Goal: Information Seeking & Learning: Learn about a topic

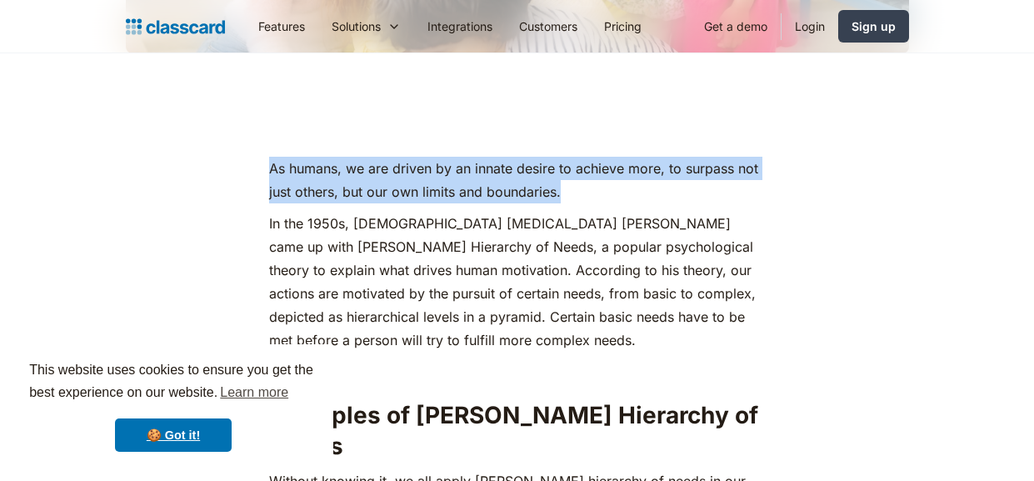
drag, startPoint x: 259, startPoint y: 168, endPoint x: 582, endPoint y: 197, distance: 324.5
copy p "As humans, we are driven by an innate desire to achieve more, to surpass not ju…"
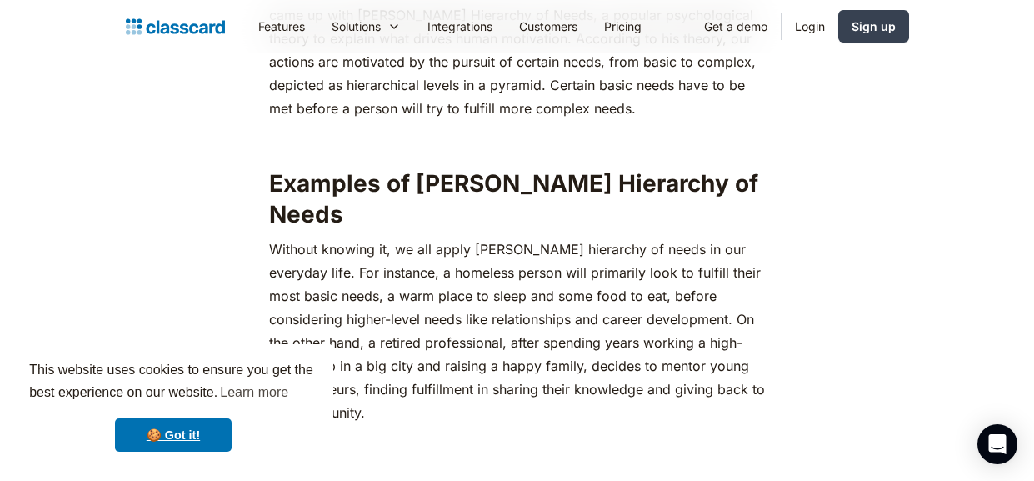
scroll to position [956, 0]
drag, startPoint x: 270, startPoint y: 217, endPoint x: 185, endPoint y: 205, distance: 85.8
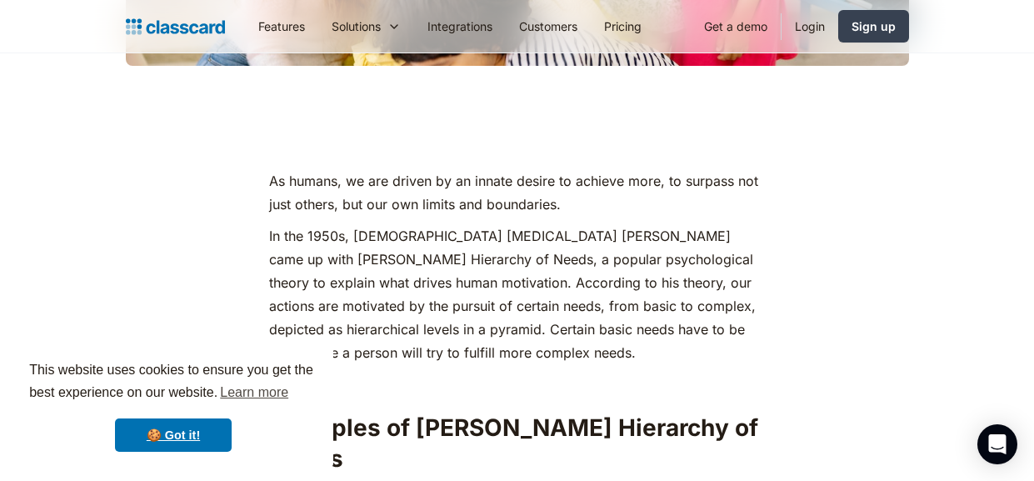
scroll to position [715, 0]
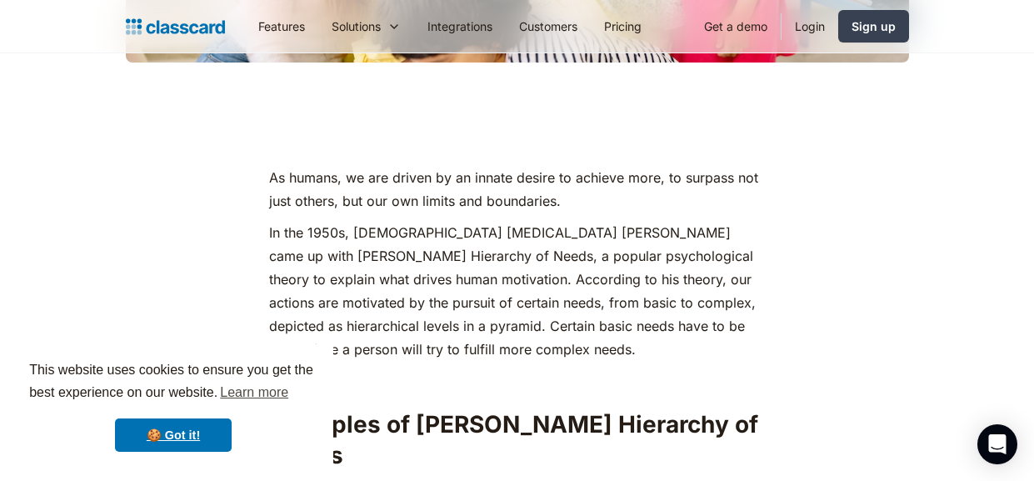
drag, startPoint x: 266, startPoint y: 222, endPoint x: 262, endPoint y: 232, distance: 11.3
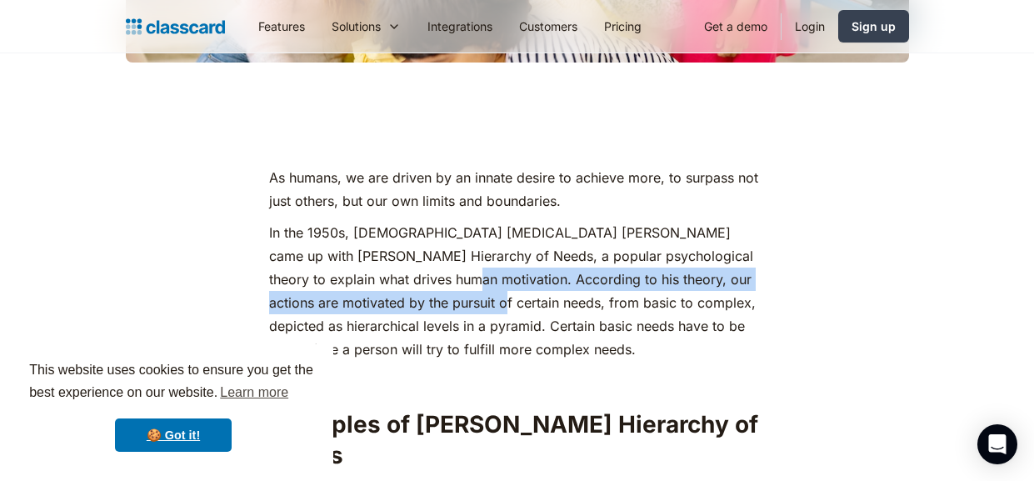
drag, startPoint x: 396, startPoint y: 276, endPoint x: 421, endPoint y: 304, distance: 37.8
click at [421, 304] on p "In the 1950s, [DEMOGRAPHIC_DATA] [MEDICAL_DATA] [PERSON_NAME] came up with [PER…" at bounding box center [517, 291] width 496 height 140
click at [419, 305] on p "In the 1950s, [DEMOGRAPHIC_DATA] [MEDICAL_DATA] [PERSON_NAME] came up with [PER…" at bounding box center [517, 291] width 496 height 140
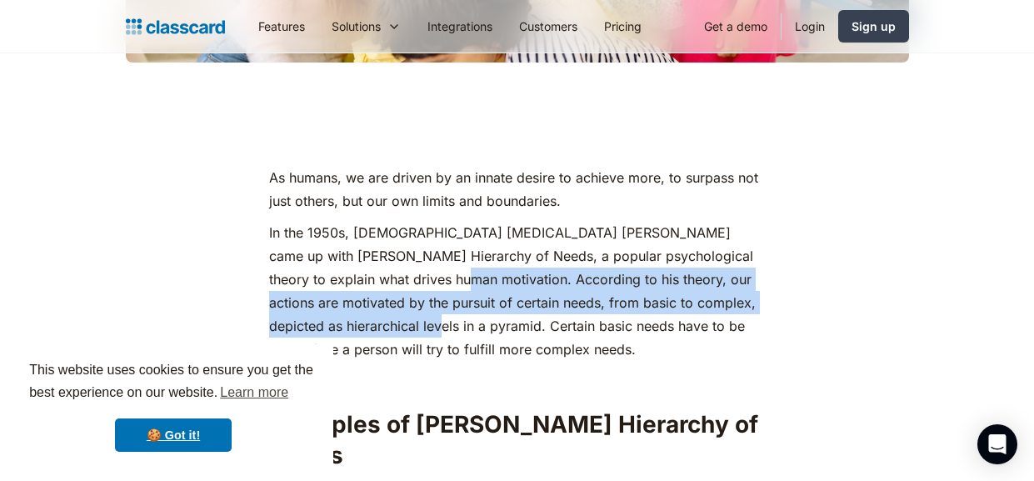
drag, startPoint x: 392, startPoint y: 278, endPoint x: 343, endPoint y: 324, distance: 66.6
click at [343, 324] on p "In the 1950s, [DEMOGRAPHIC_DATA] [MEDICAL_DATA] [PERSON_NAME] came up with [PER…" at bounding box center [517, 291] width 496 height 140
copy p "According to his theory, our actions are motivated by the pursuit of certain ne…"
